Goal: Check status

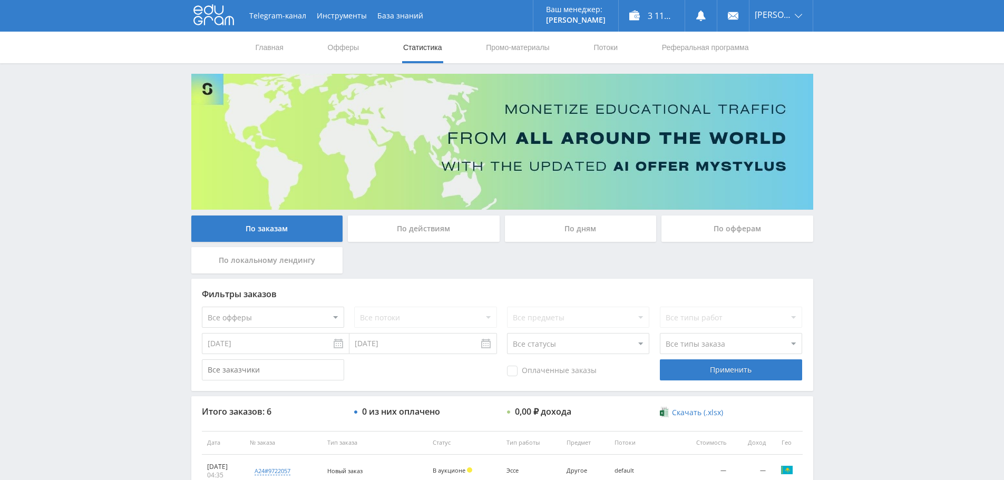
scroll to position [105, 0]
click at [642, 11] on div "3 117,25 ₽" at bounding box center [652, 16] width 66 height 32
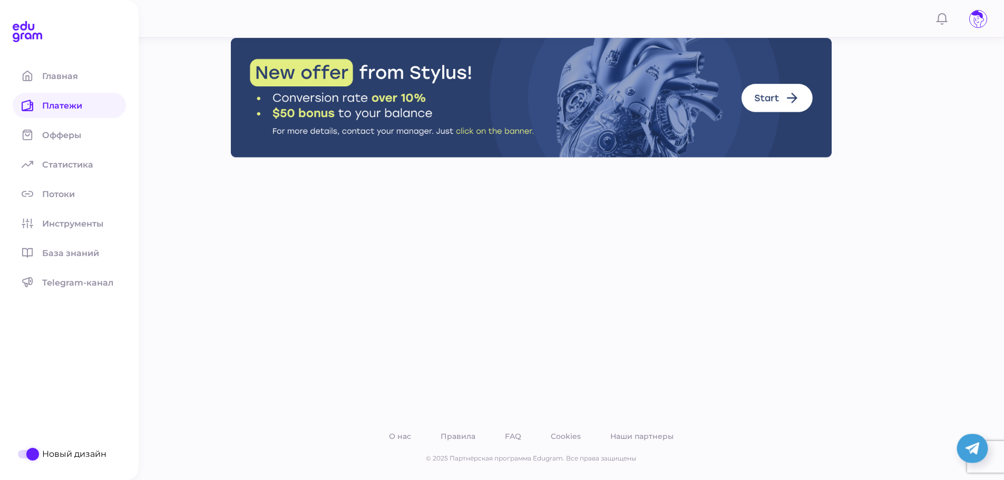
click at [27, 109] on icon at bounding box center [28, 106] width 12 height 12
